Goal: Find specific page/section: Find specific page/section

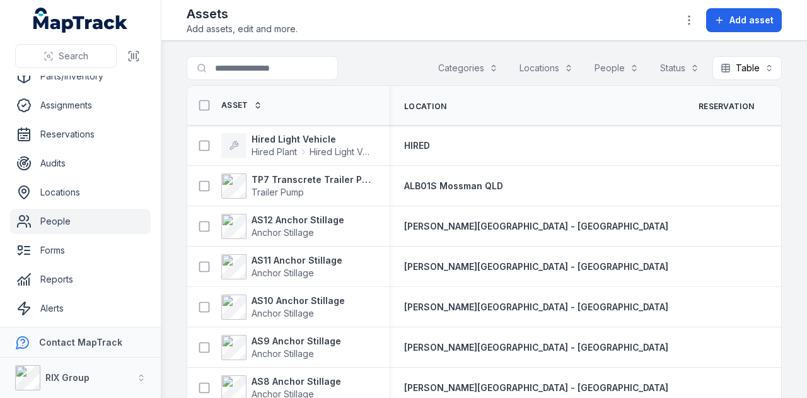
scroll to position [100, 0]
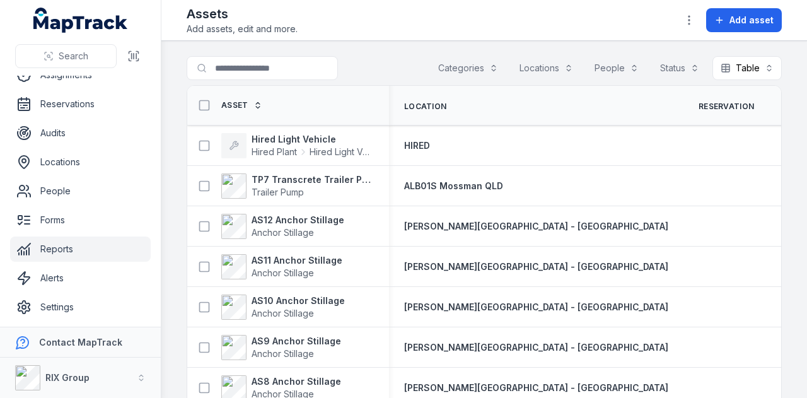
click at [89, 253] on link "Reports" at bounding box center [80, 248] width 141 height 25
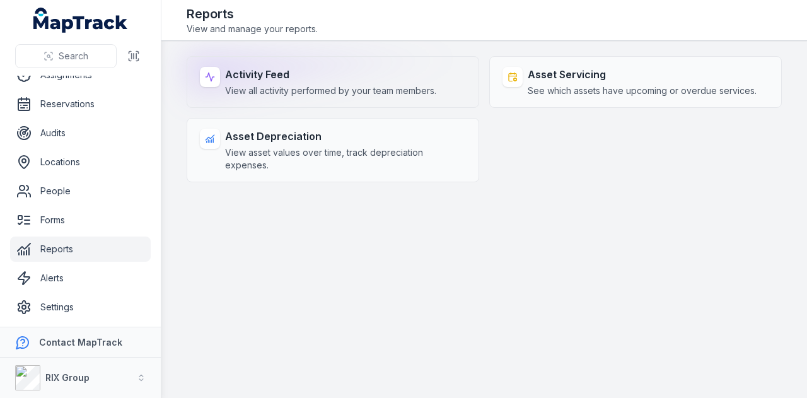
click at [240, 91] on span "View all activity performed by your team members." at bounding box center [330, 91] width 211 height 13
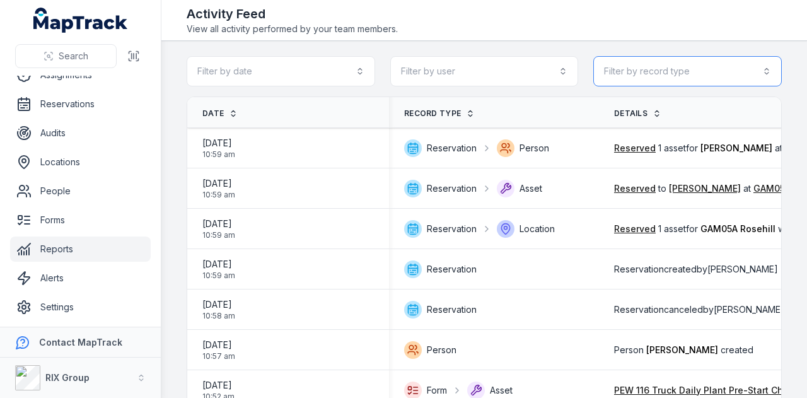
click at [720, 78] on button "Filter by record type" at bounding box center [687, 71] width 189 height 30
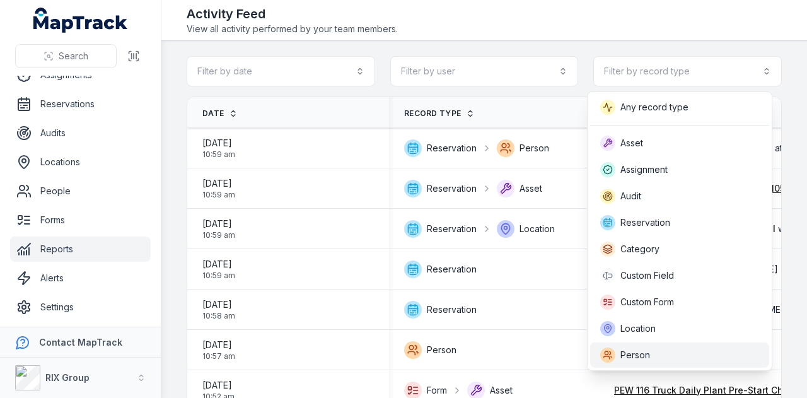
click at [703, 347] on div "Person" at bounding box center [679, 354] width 159 height 15
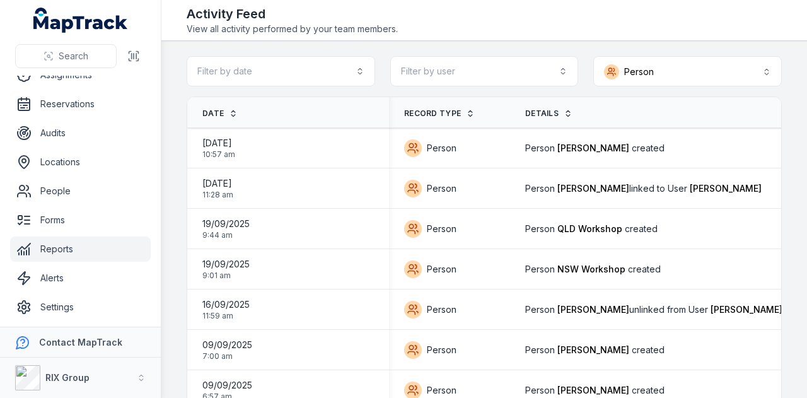
click at [544, 28] on div "Activity Feed View all activity performed by your team members." at bounding box center [484, 20] width 595 height 30
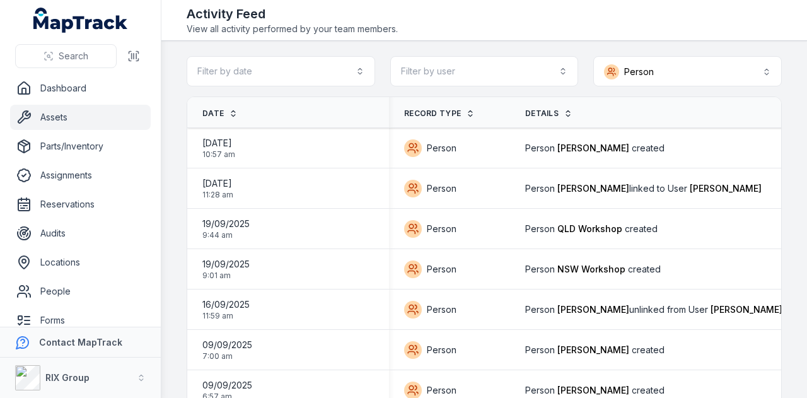
click at [87, 112] on link "Assets" at bounding box center [80, 117] width 141 height 25
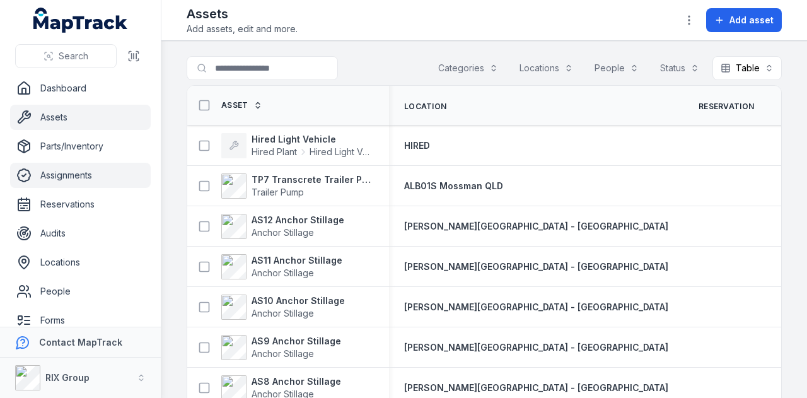
scroll to position [100, 0]
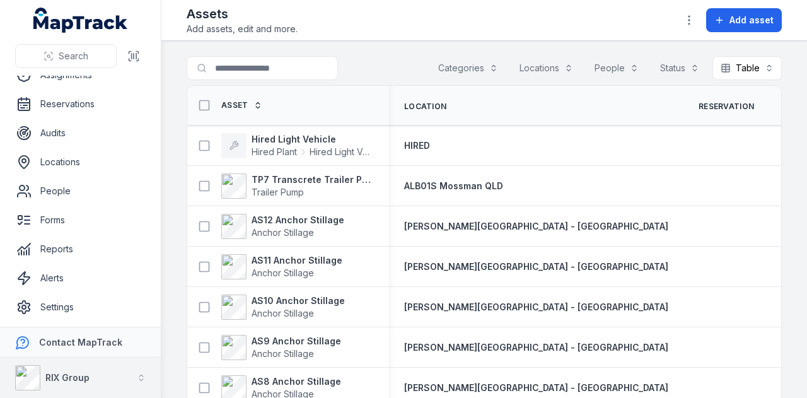
click at [135, 368] on button "RIX Group" at bounding box center [80, 378] width 161 height 40
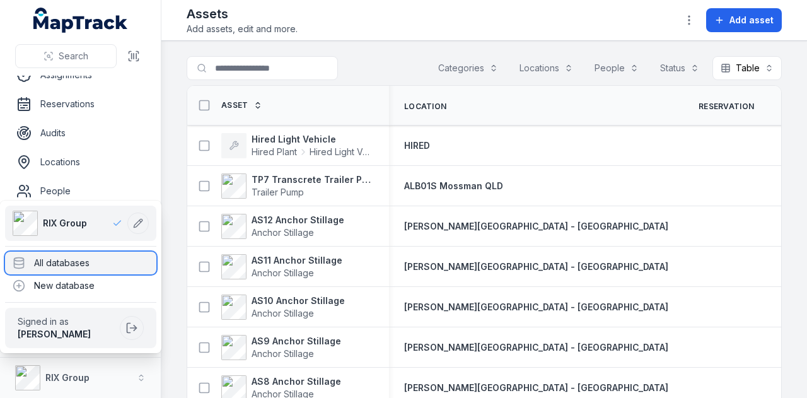
click at [111, 264] on div "All databases" at bounding box center [80, 263] width 151 height 23
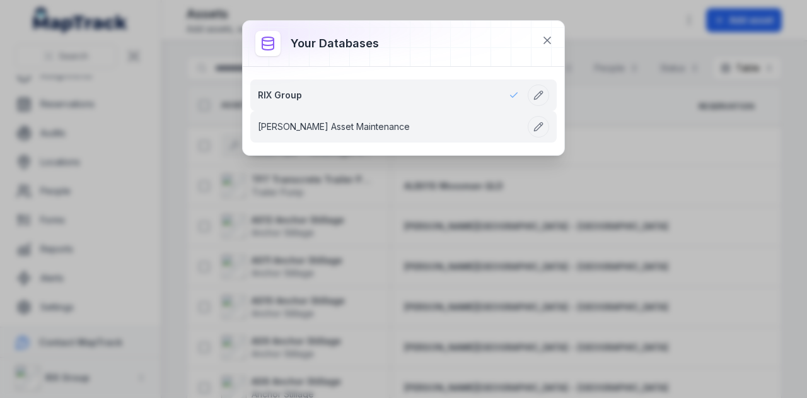
click at [347, 120] on link "[PERSON_NAME] Asset Maintenance" at bounding box center [388, 126] width 261 height 13
